Goal: Task Accomplishment & Management: Manage account settings

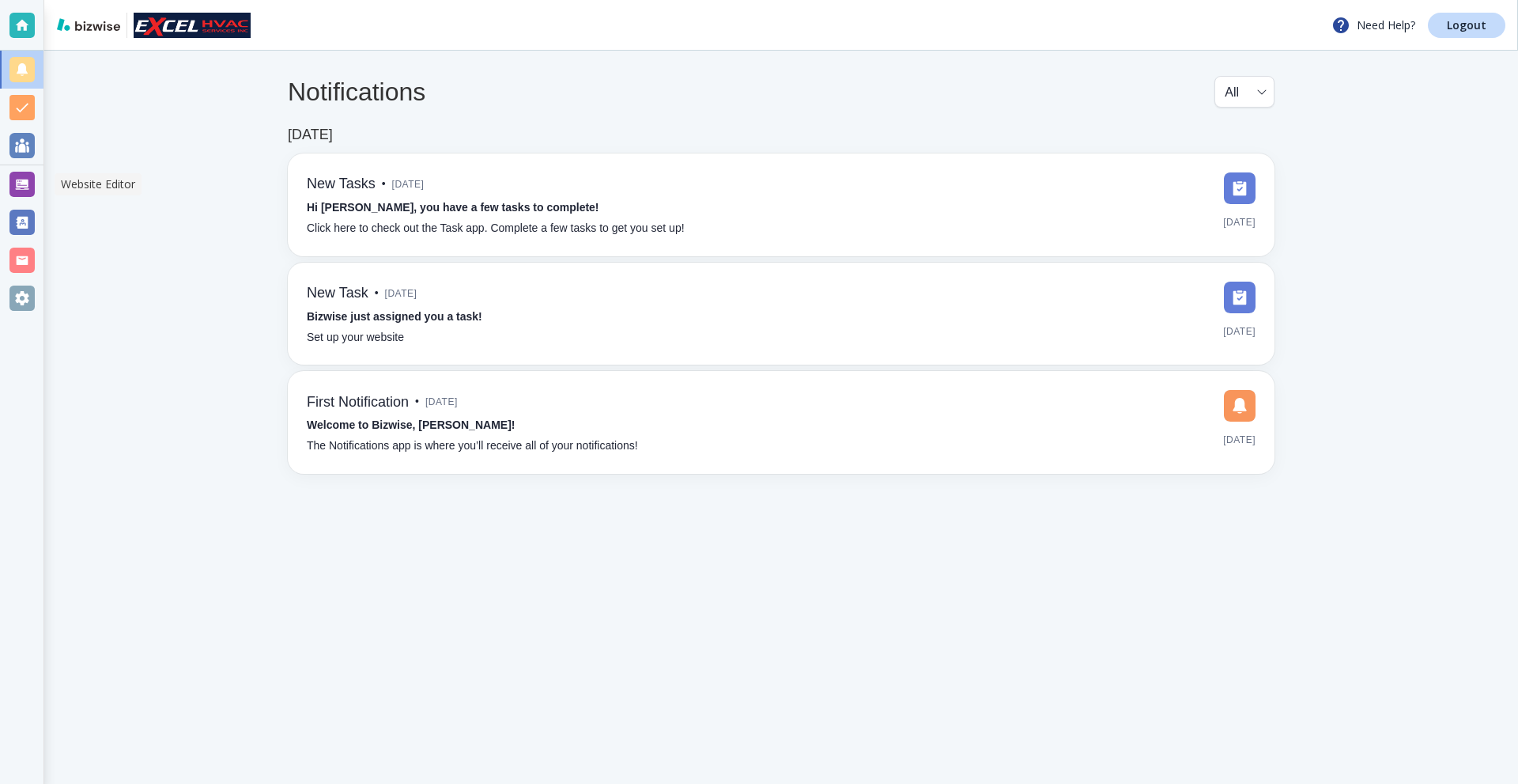
click at [7, 181] on div at bounding box center [22, 184] width 43 height 38
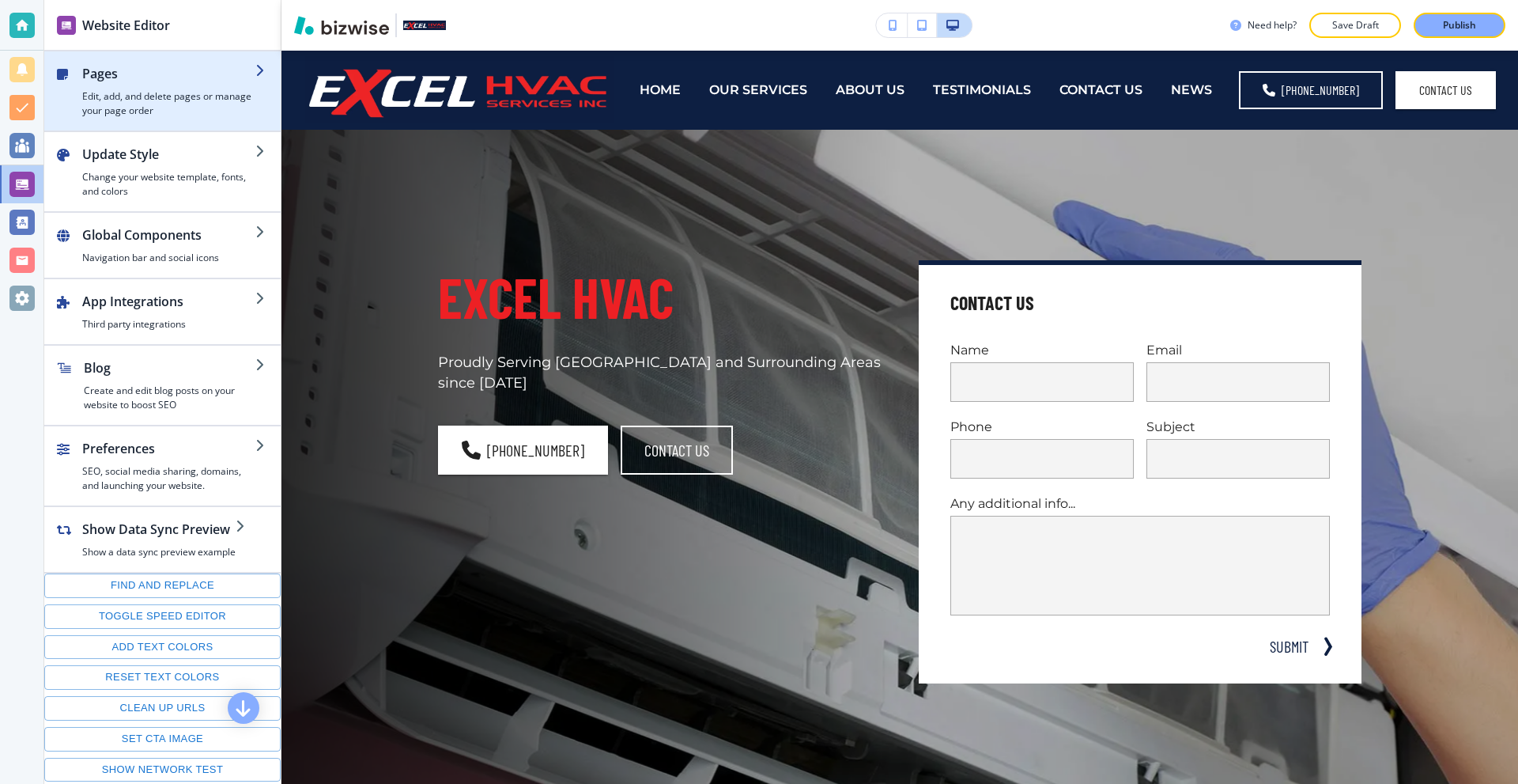
click at [178, 106] on h4 "Edit, add, and delete pages or manage your page order" at bounding box center [168, 103] width 173 height 28
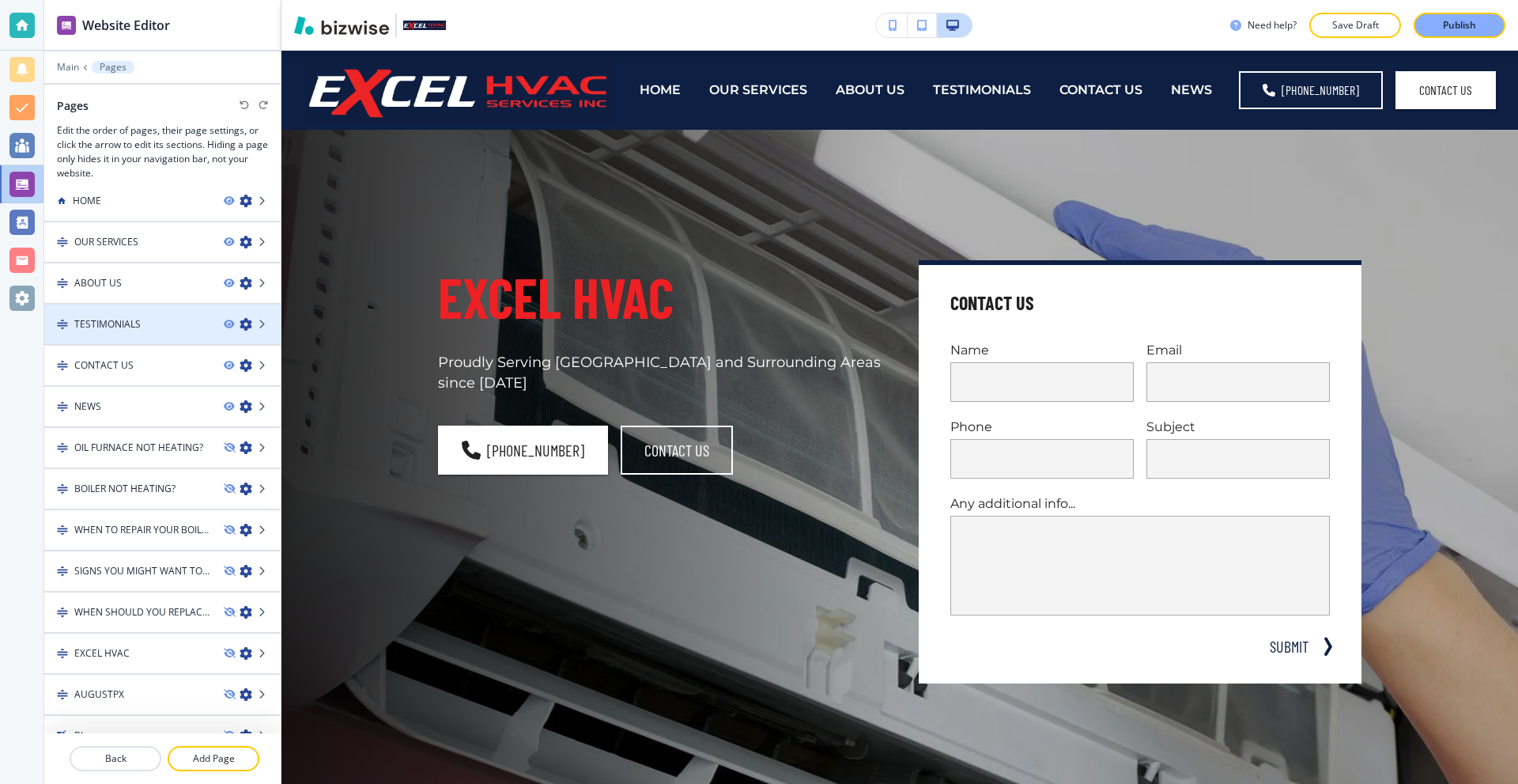
scroll to position [37, 0]
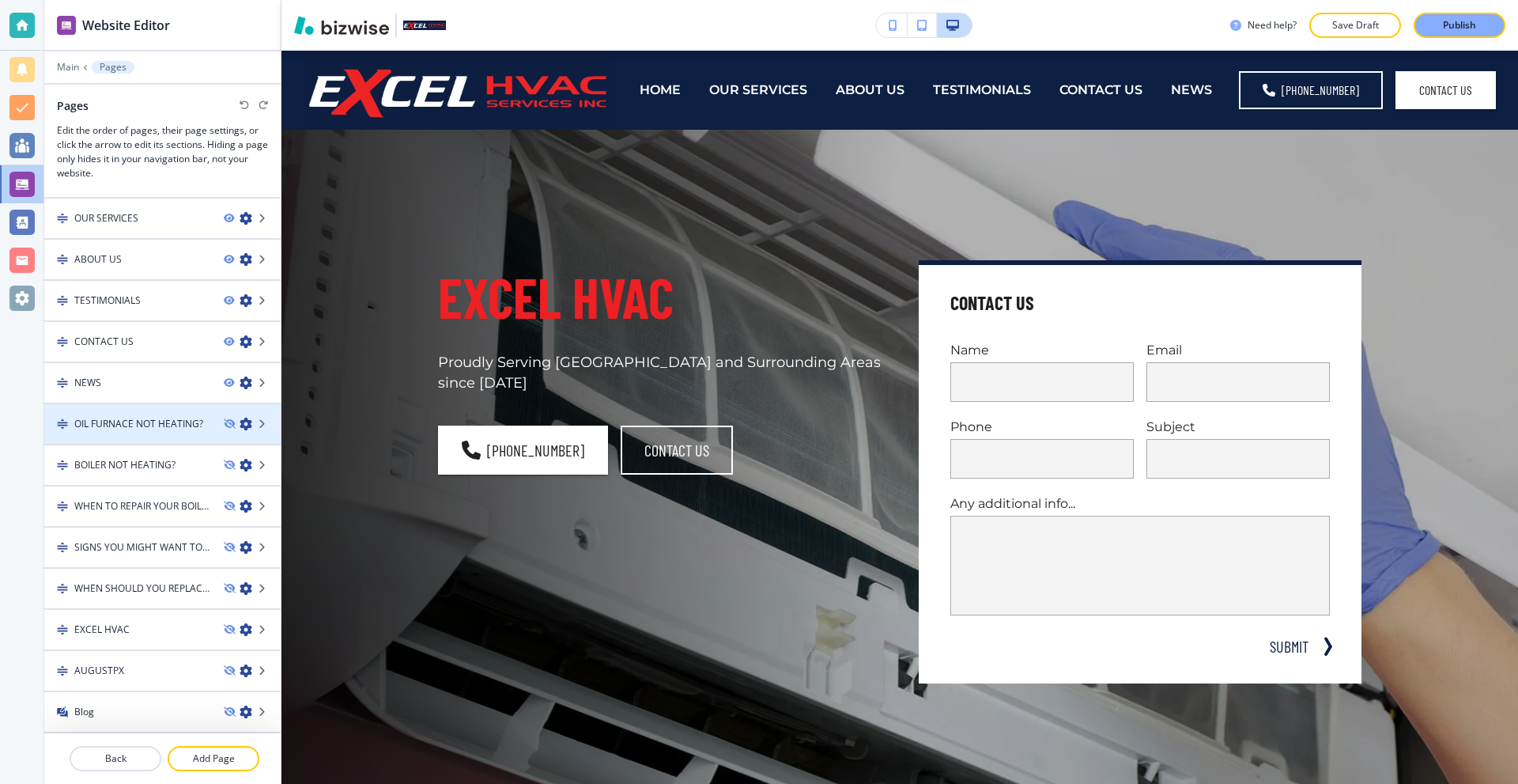
click at [240, 426] on icon "button" at bounding box center [246, 424] width 13 height 13
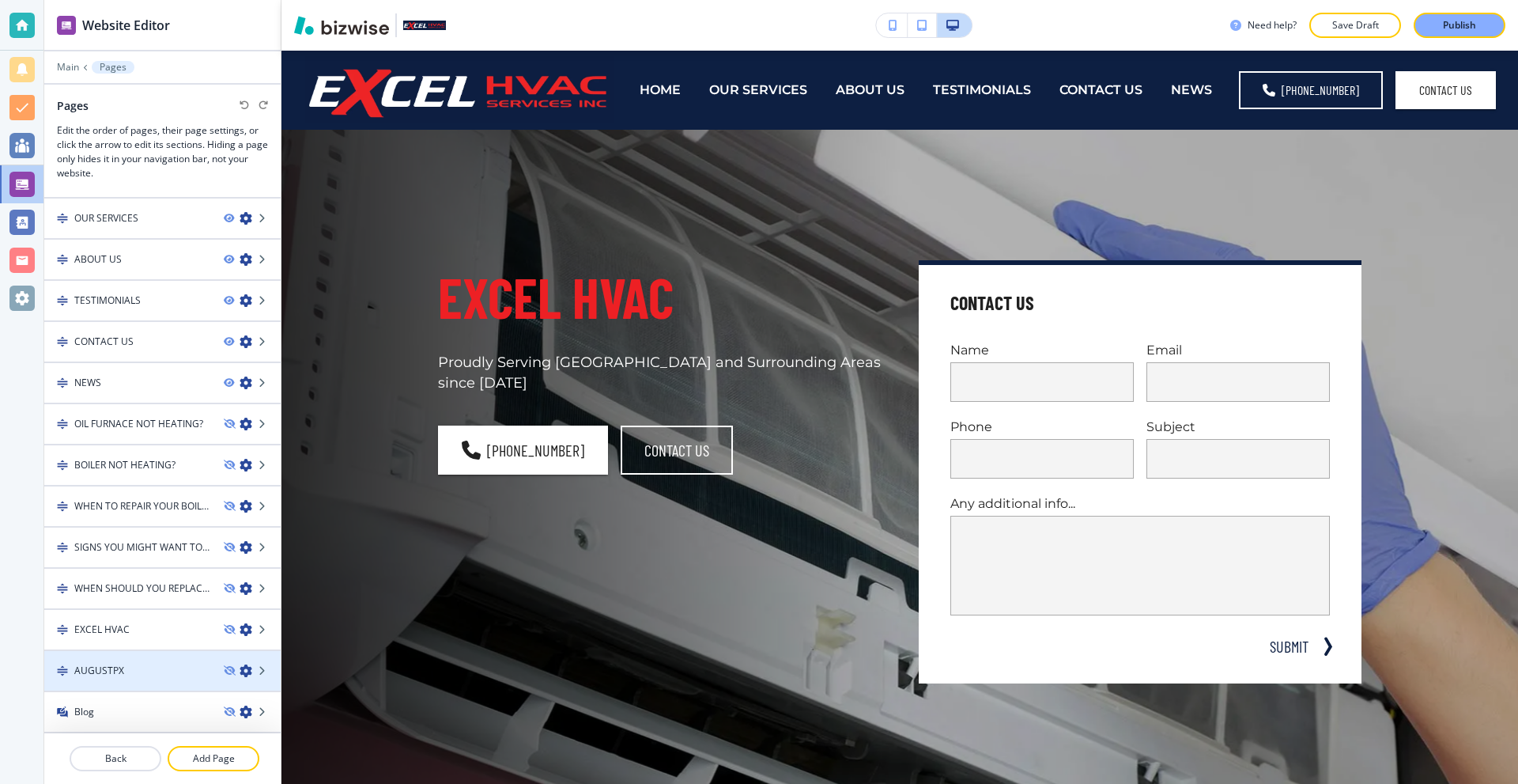
click at [240, 669] on icon "button" at bounding box center [246, 670] width 13 height 13
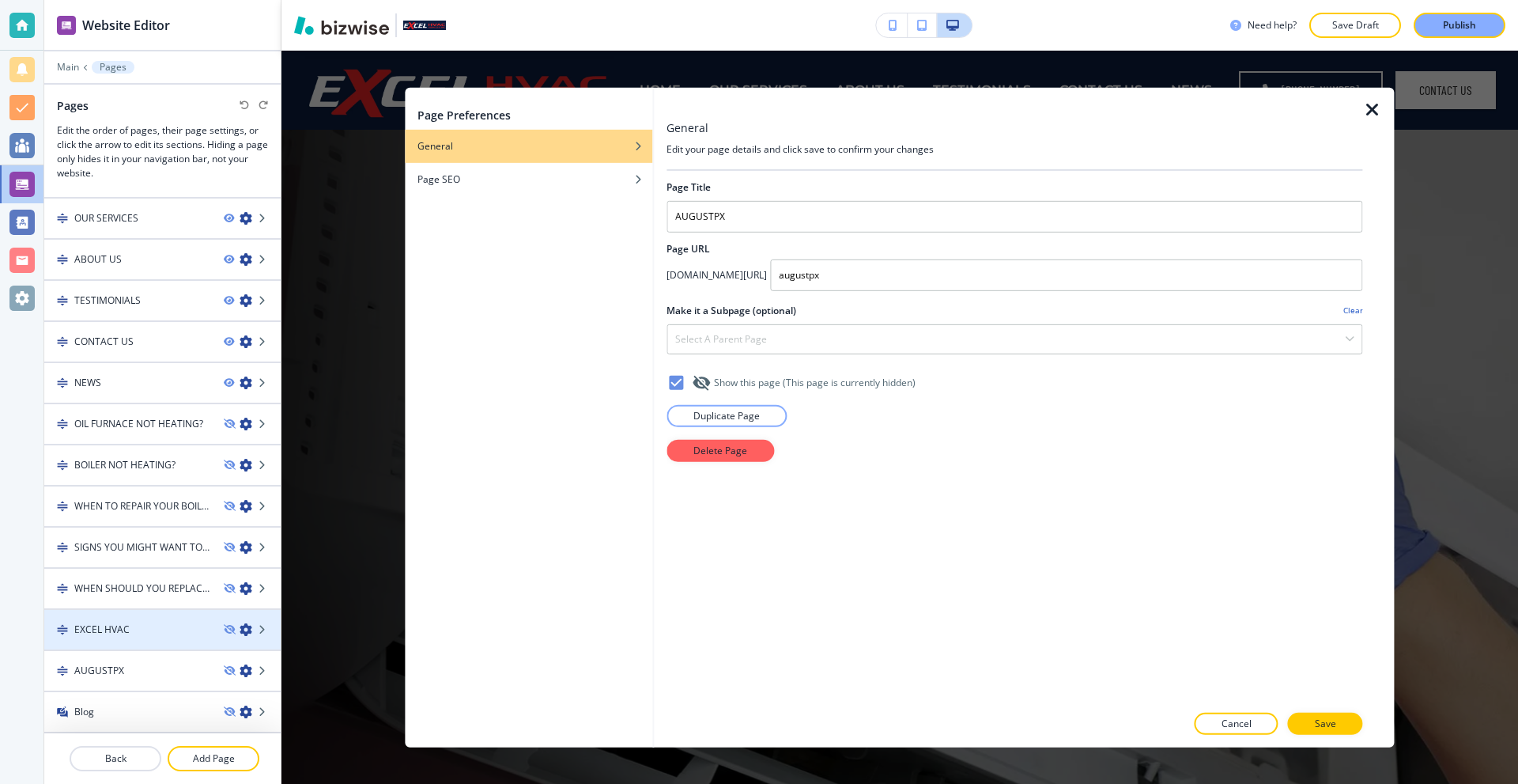
click at [233, 639] on div at bounding box center [162, 643] width 236 height 13
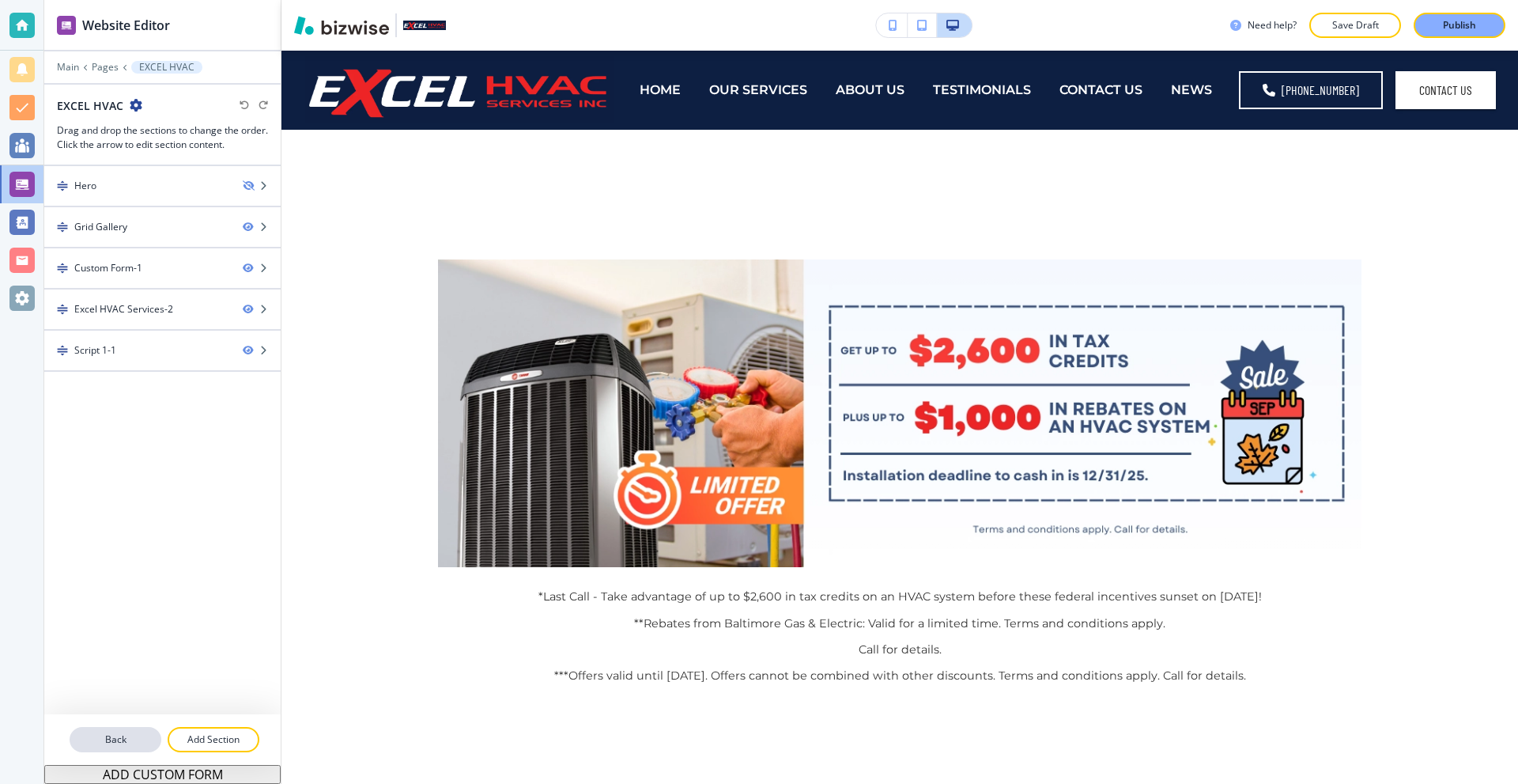
click at [159, 738] on p "Back" at bounding box center [115, 739] width 89 height 15
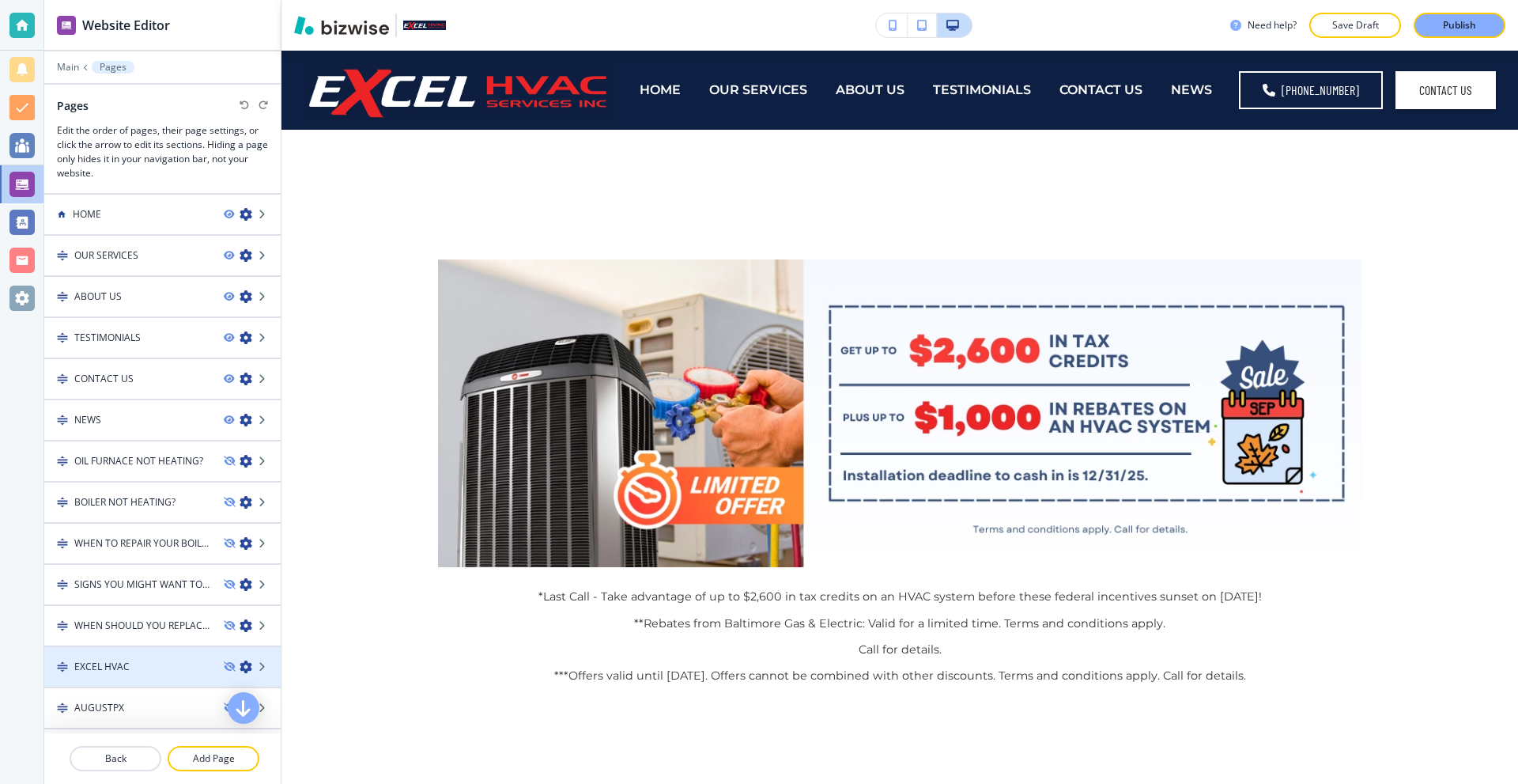
click at [240, 666] on icon "button" at bounding box center [246, 666] width 13 height 13
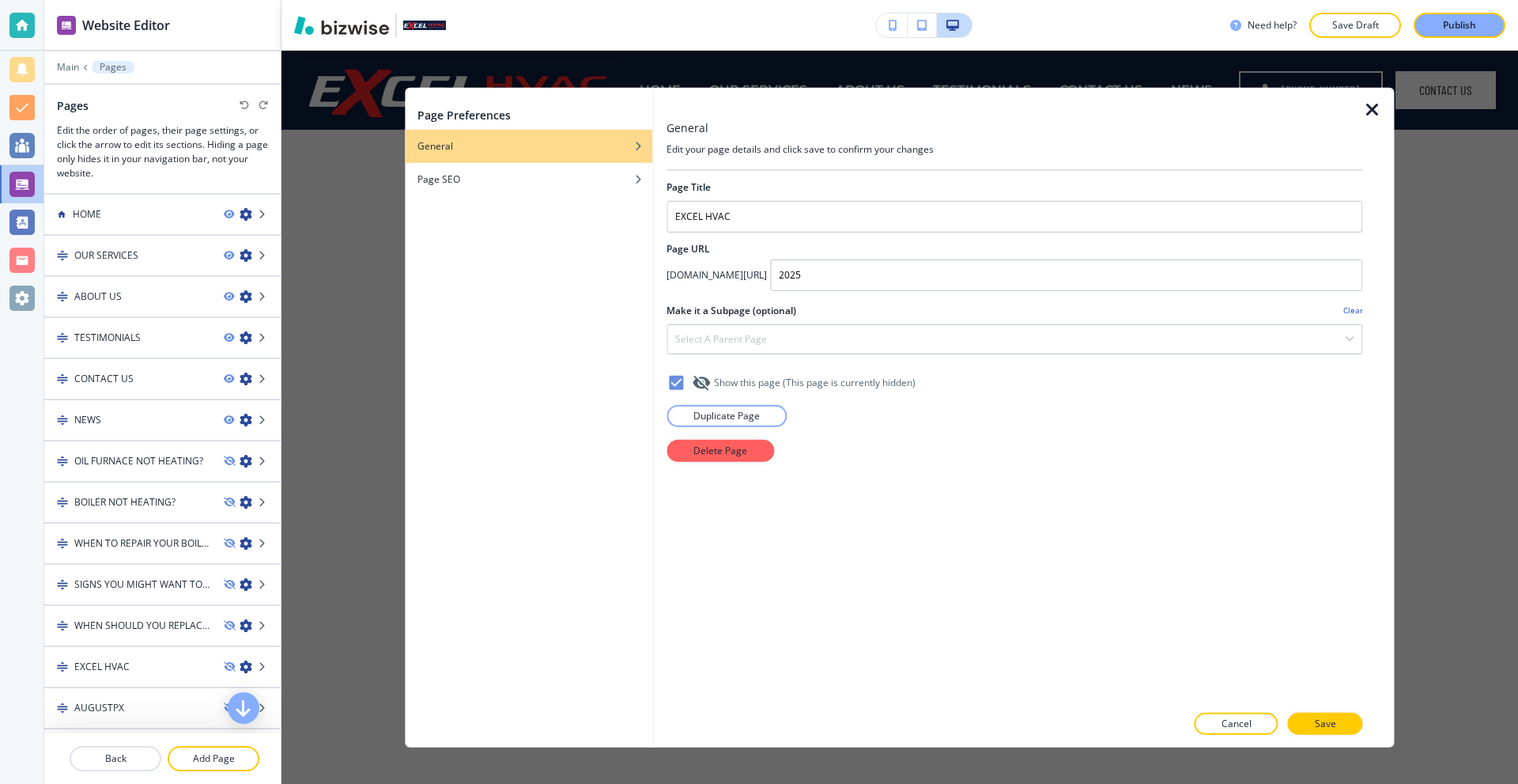
click at [355, 272] on div "Page Preferences General Page SEO General Edit your page details and click save…" at bounding box center [899, 417] width 1236 height 733
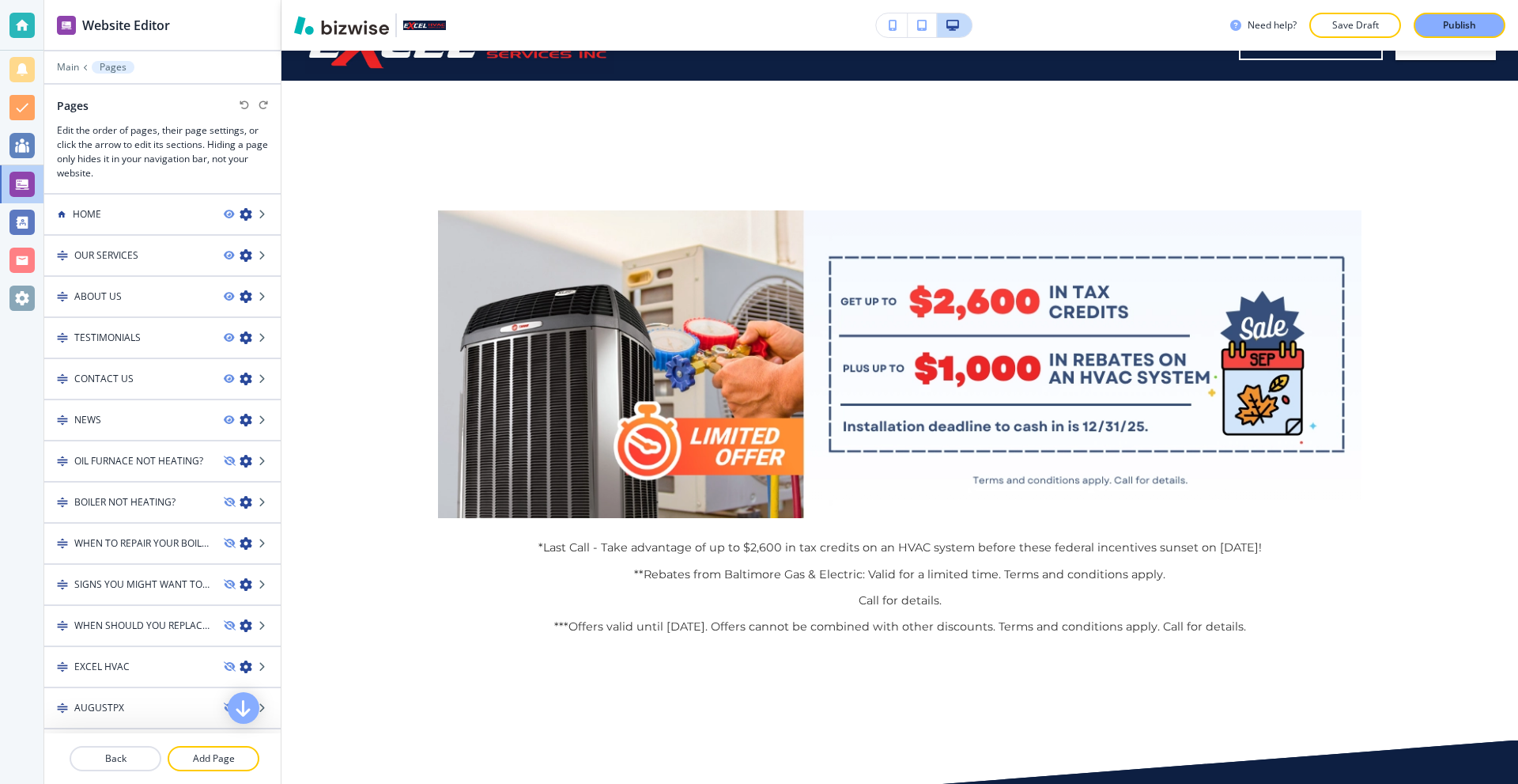
scroll to position [0, 0]
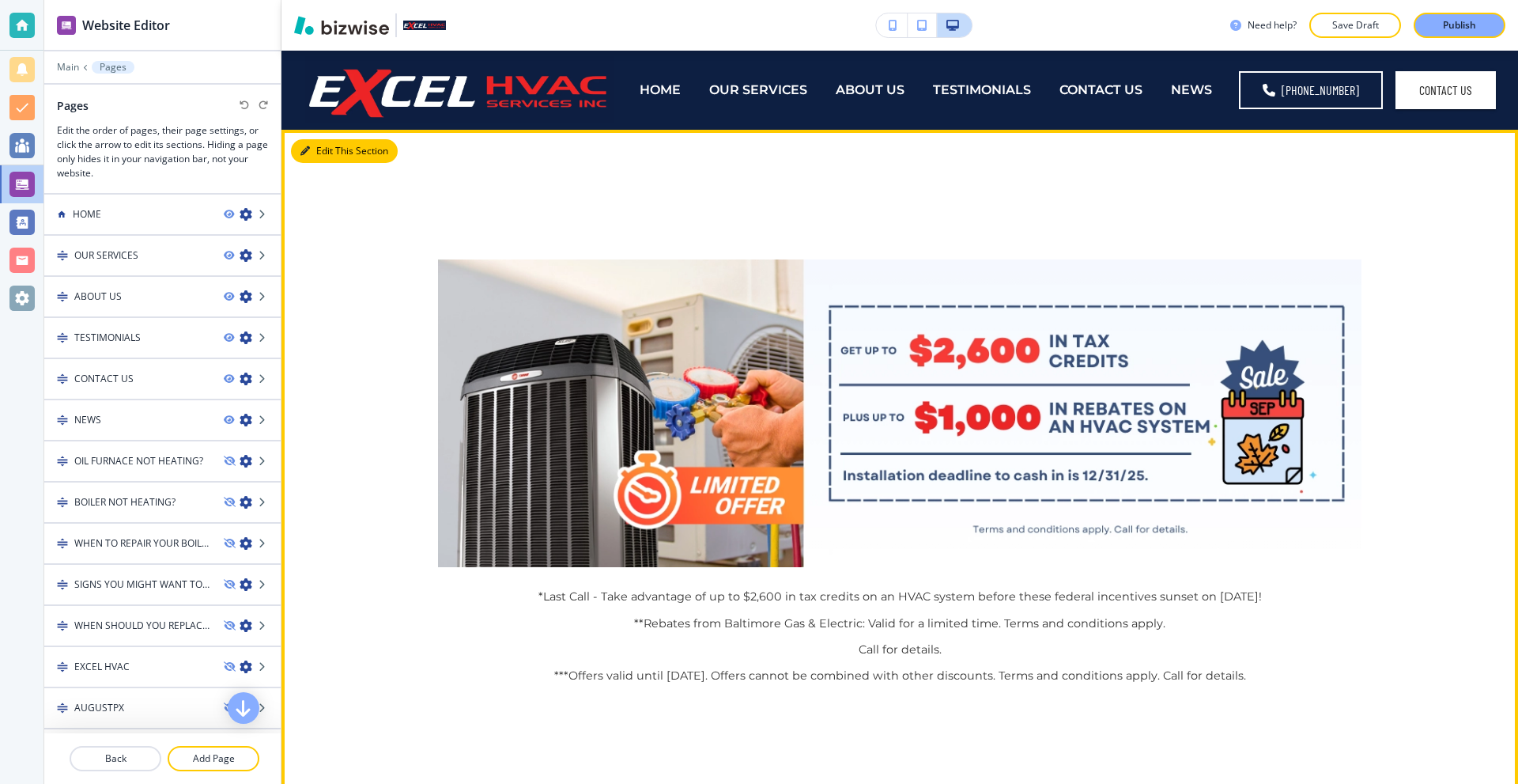
click at [319, 155] on button "Edit This Section" at bounding box center [345, 152] width 107 height 24
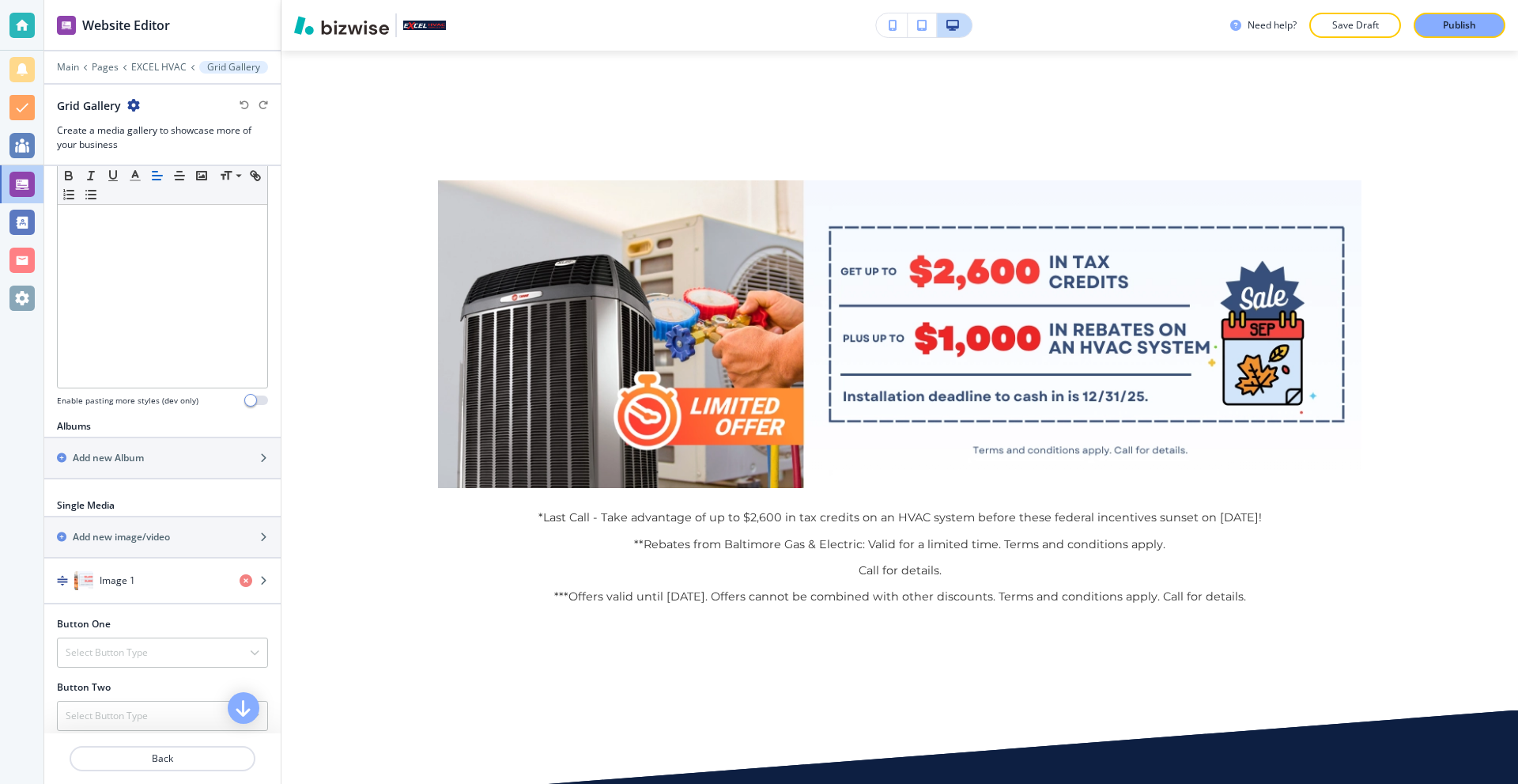
scroll to position [395, 0]
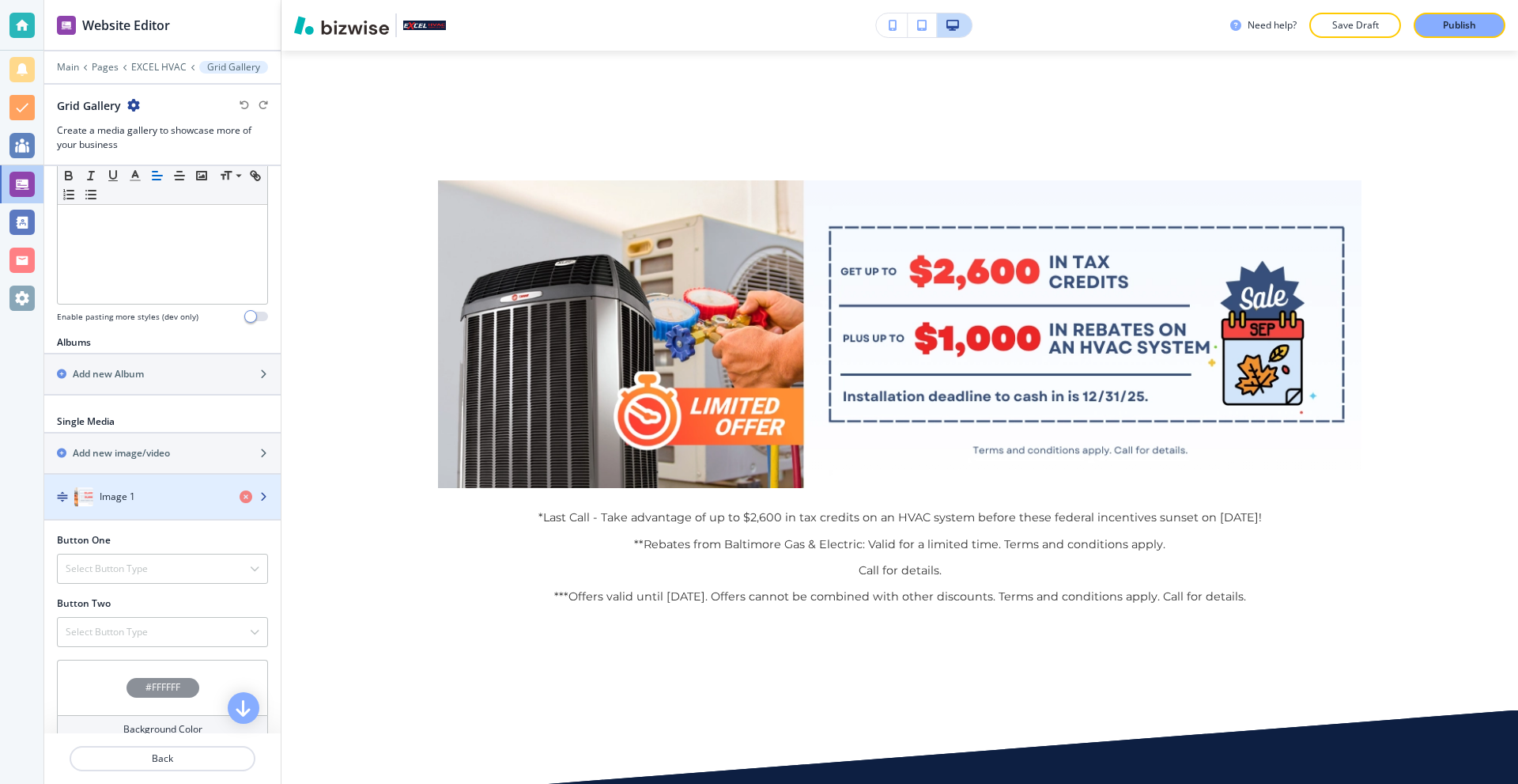
click at [172, 504] on div "Image 1" at bounding box center [135, 496] width 183 height 19
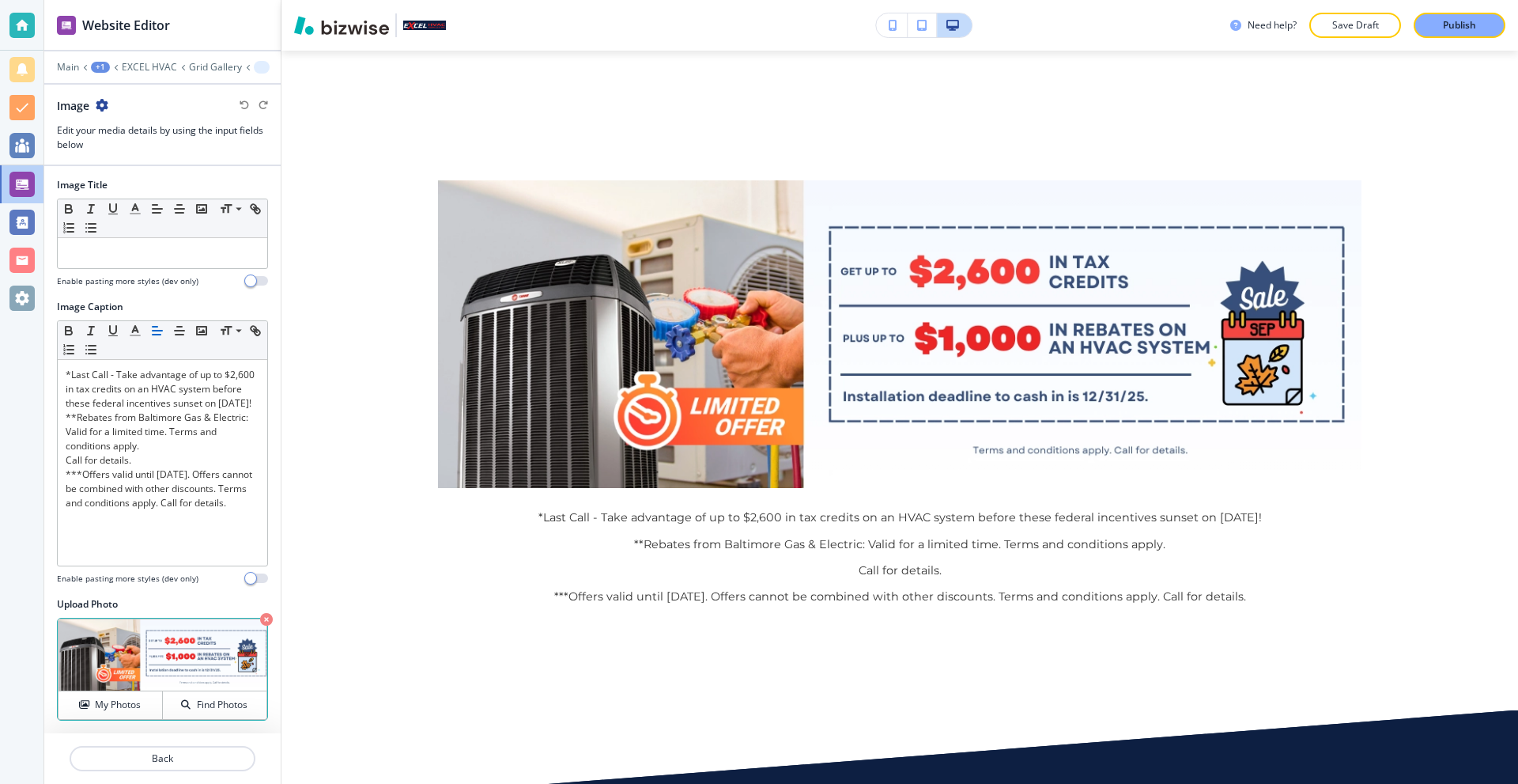
scroll to position [0, 0]
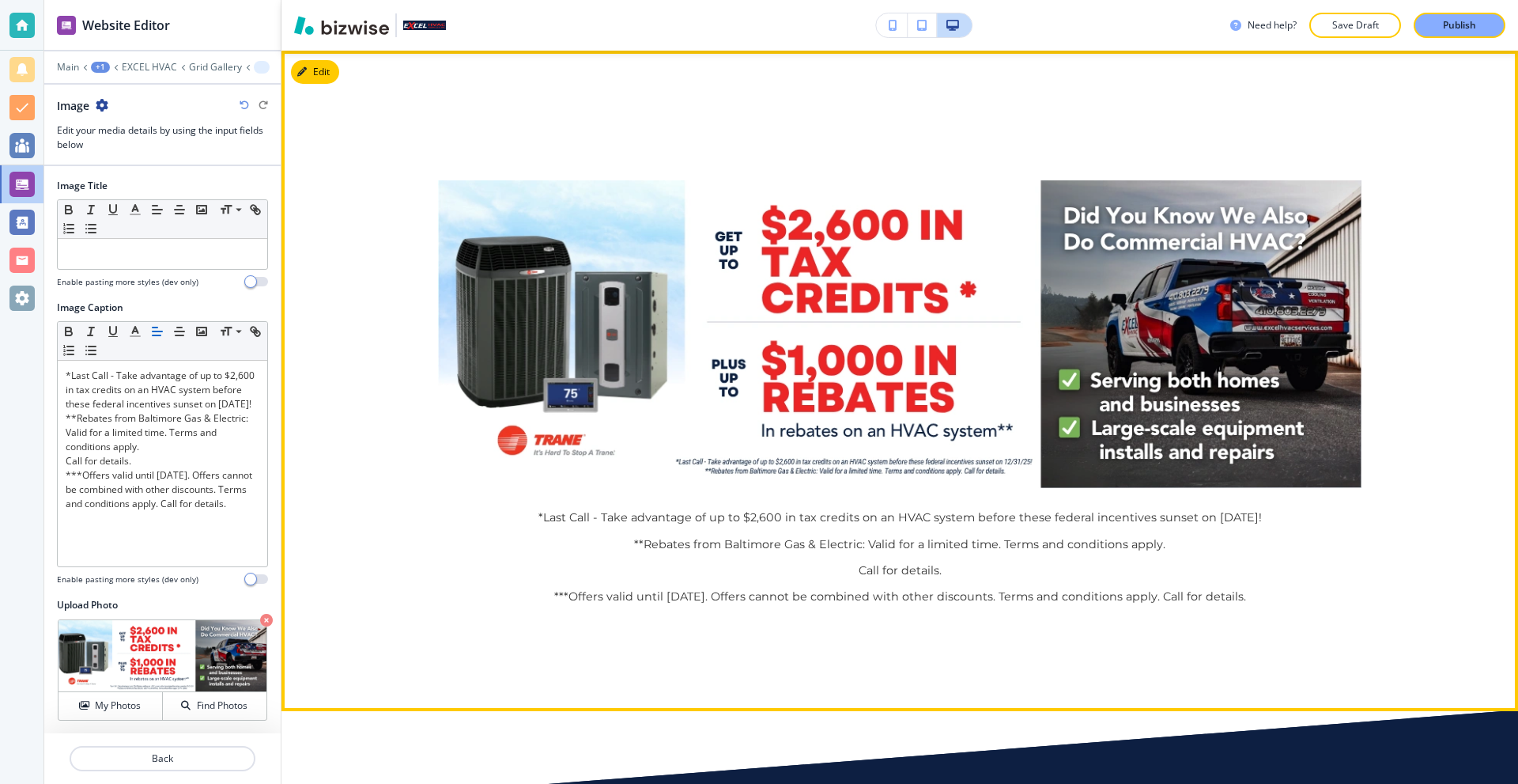
click at [911, 104] on div "*Last Call - Take advantage of up to $2,600 in tax credits on an HVAC system be…" at bounding box center [899, 381] width 1236 height 660
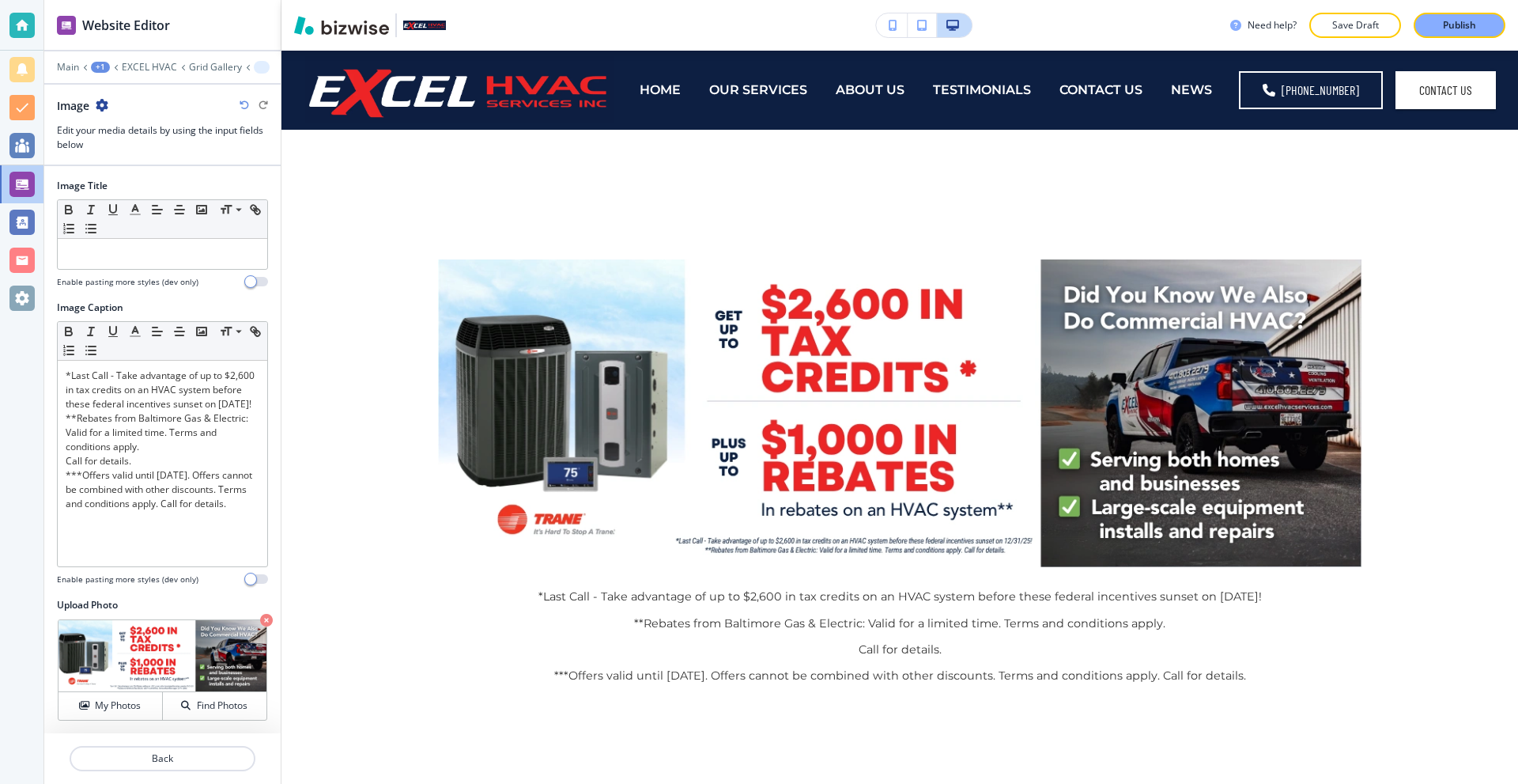
drag, startPoint x: 1458, startPoint y: 21, endPoint x: 1449, endPoint y: 22, distance: 9.1
click at [1458, 21] on p "Publish" at bounding box center [1459, 25] width 34 height 15
click at [17, 17] on div at bounding box center [22, 25] width 25 height 25
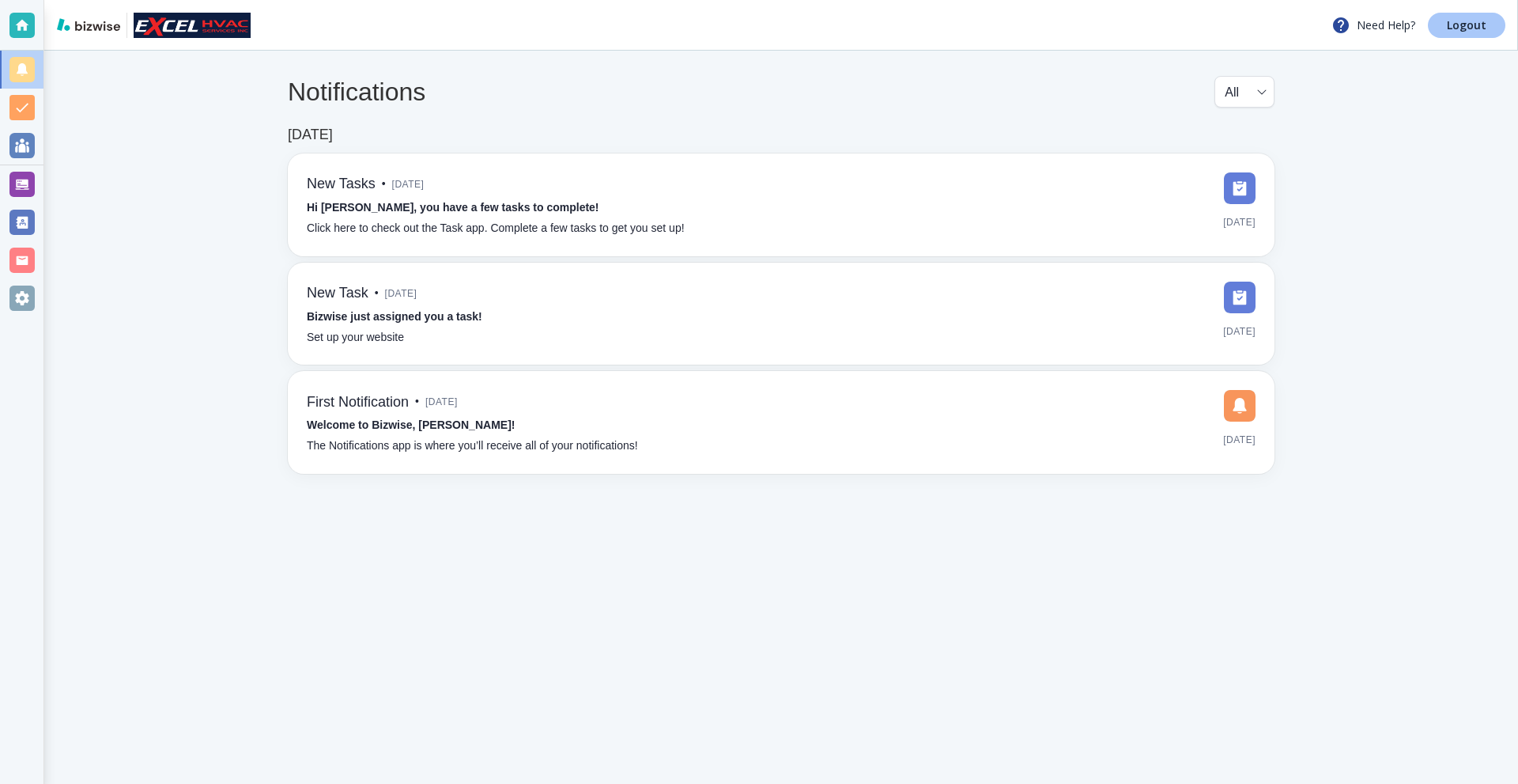
click at [1468, 21] on p "Logout" at bounding box center [1467, 25] width 40 height 11
